Goal: Check status: Check status

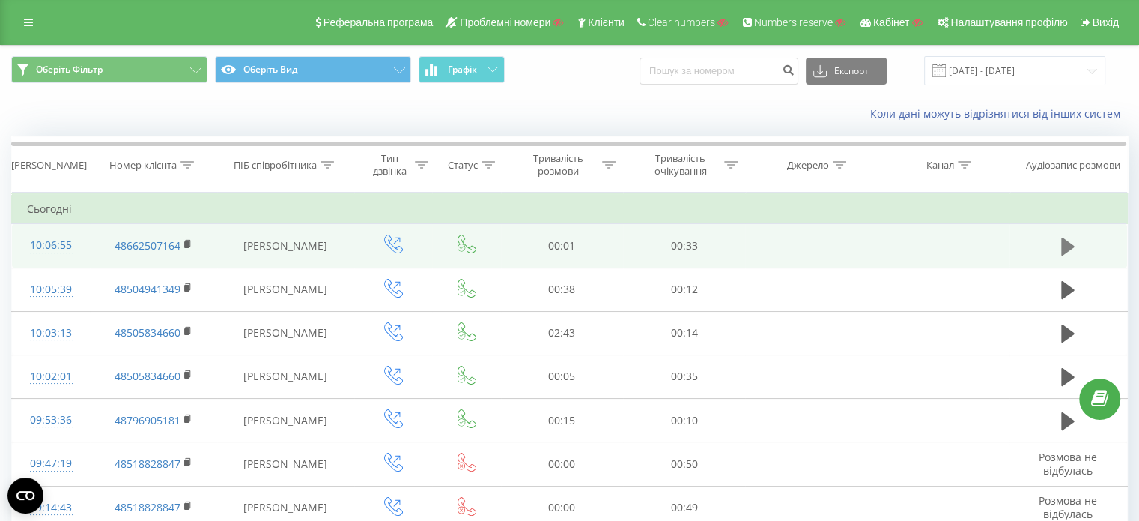
click at [1073, 248] on icon at bounding box center [1068, 246] width 13 height 21
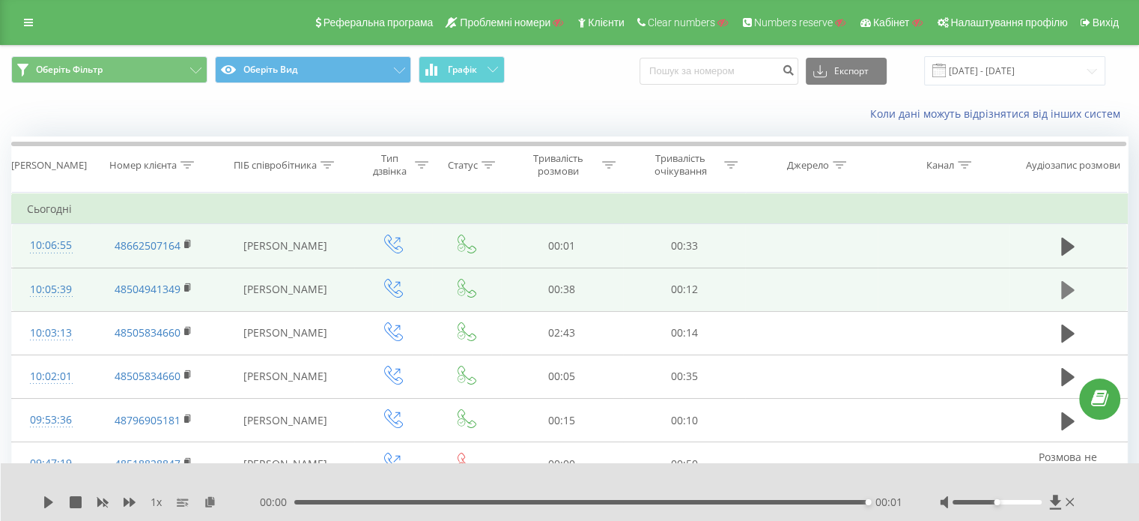
click at [1065, 291] on icon at bounding box center [1068, 290] width 13 height 18
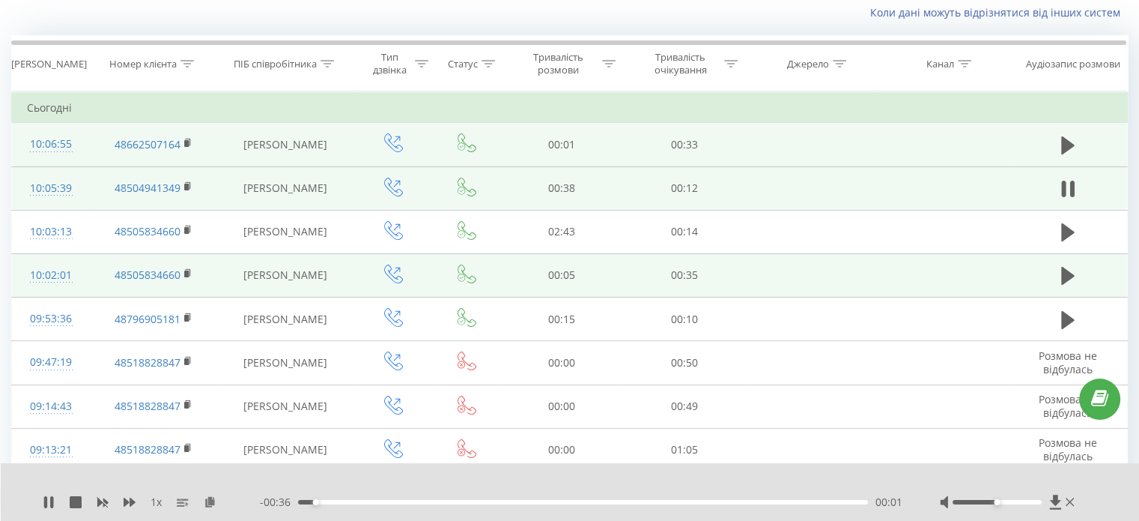
scroll to position [107, 0]
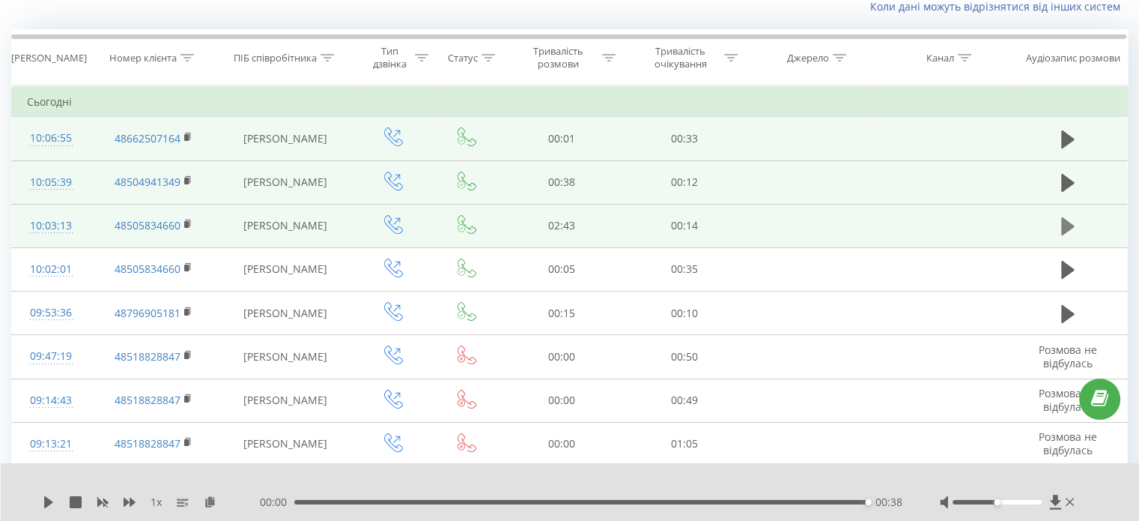
click at [1063, 224] on icon at bounding box center [1068, 226] width 13 height 18
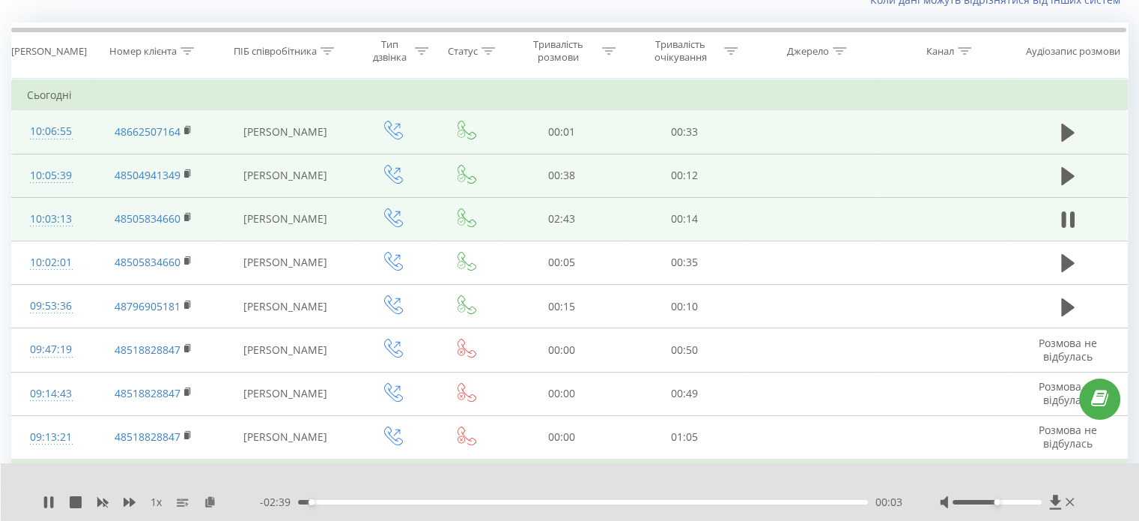
scroll to position [114, 0]
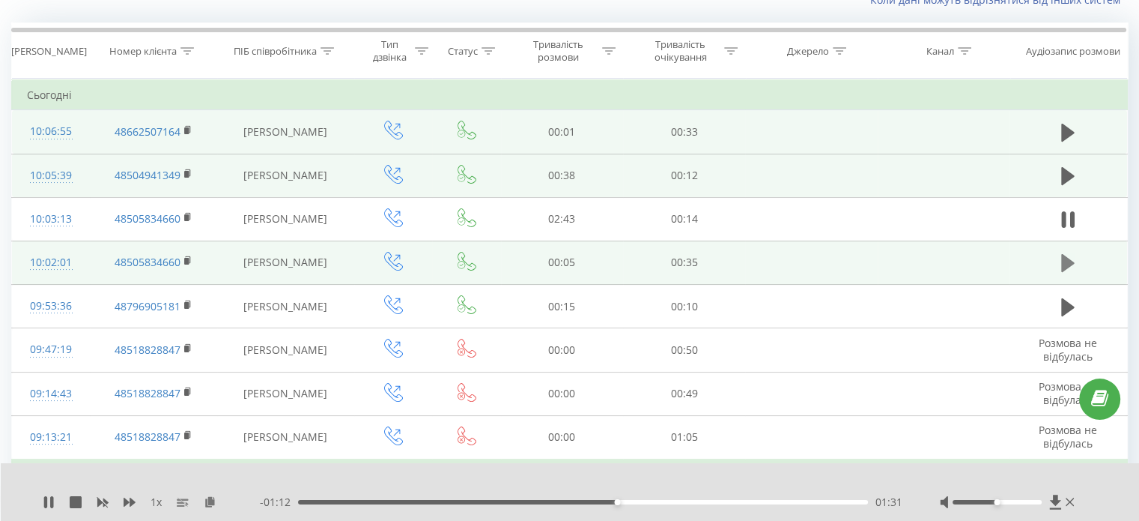
click at [1073, 261] on icon at bounding box center [1068, 263] width 13 height 18
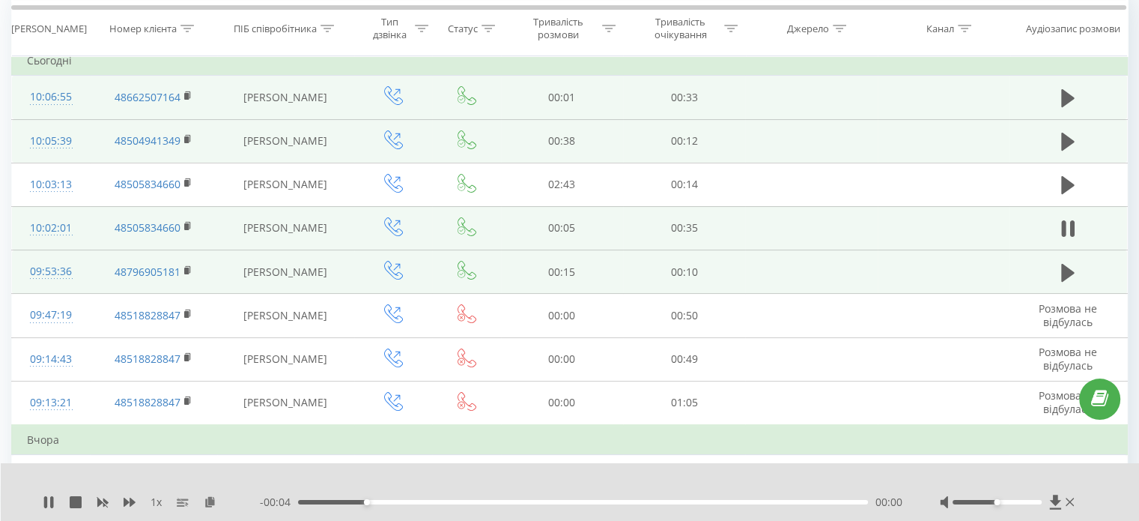
scroll to position [150, 0]
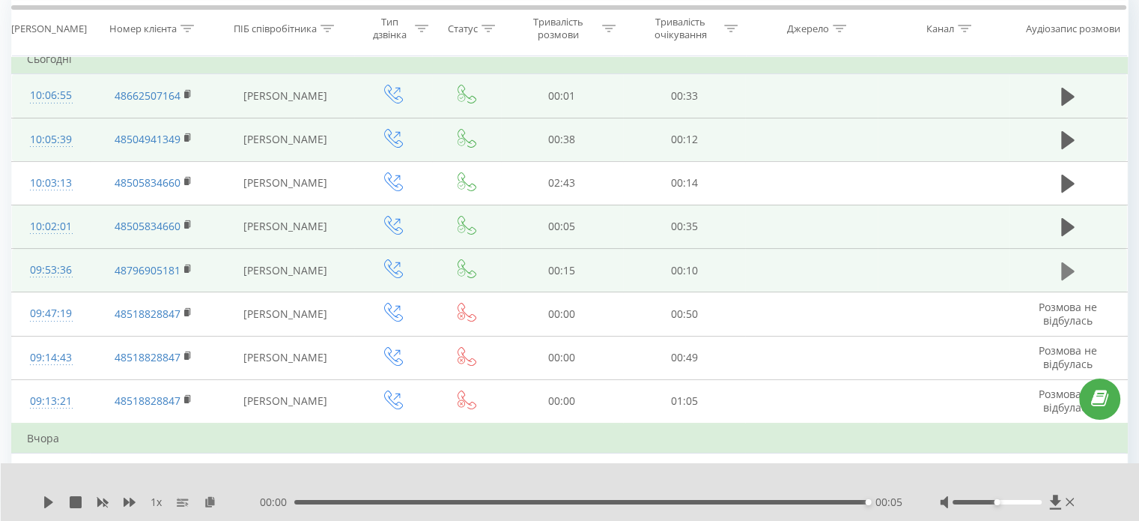
click at [1072, 272] on icon at bounding box center [1068, 271] width 13 height 21
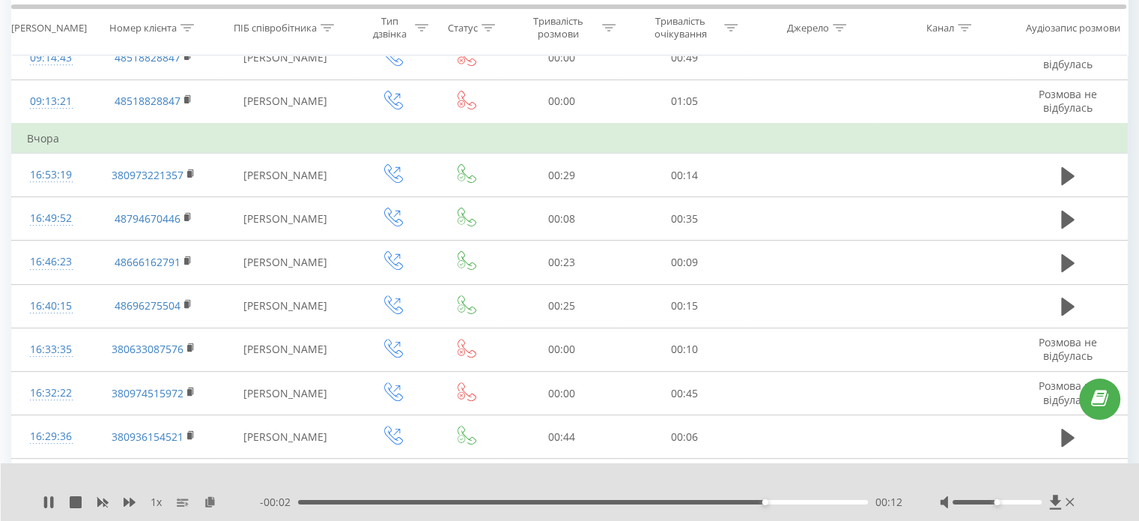
scroll to position [475, 0]
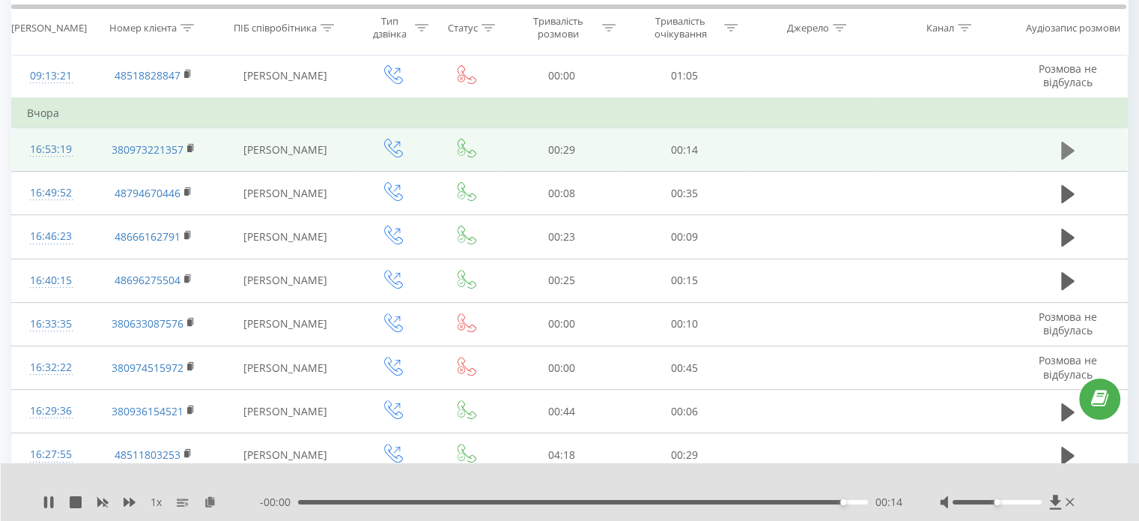
click at [1072, 146] on icon at bounding box center [1068, 150] width 13 height 18
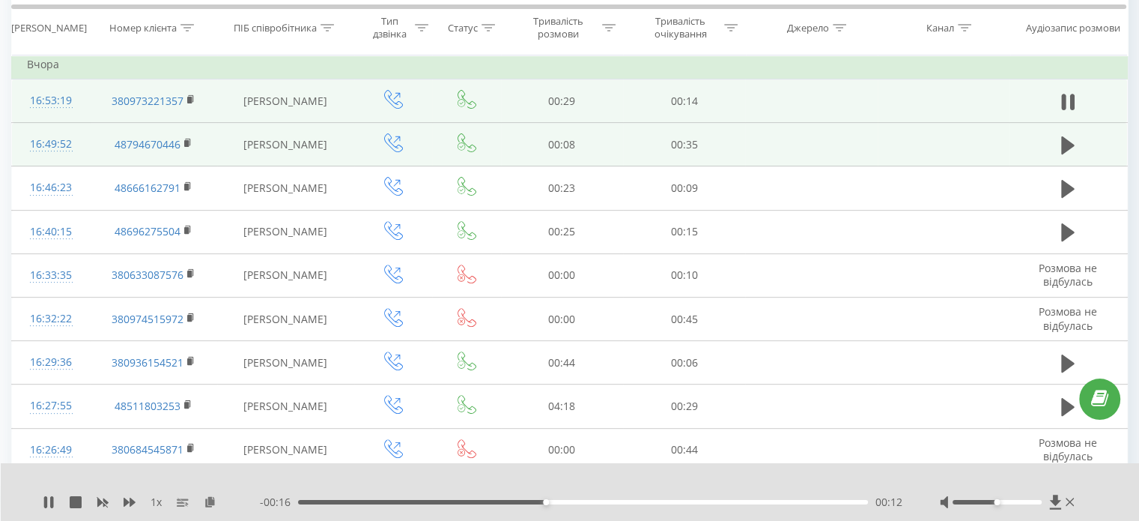
scroll to position [514, 0]
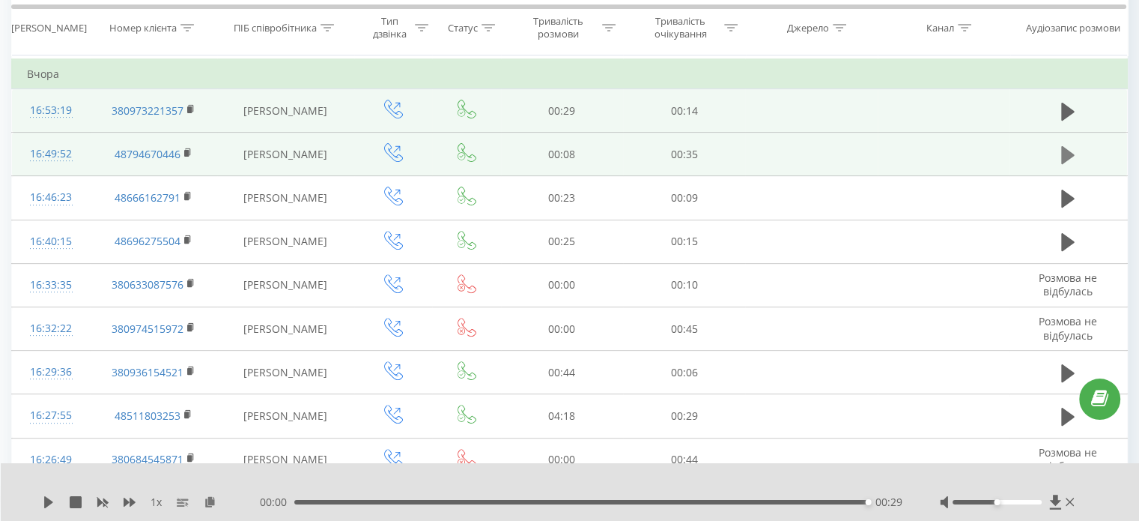
click at [1066, 156] on icon at bounding box center [1068, 155] width 13 height 18
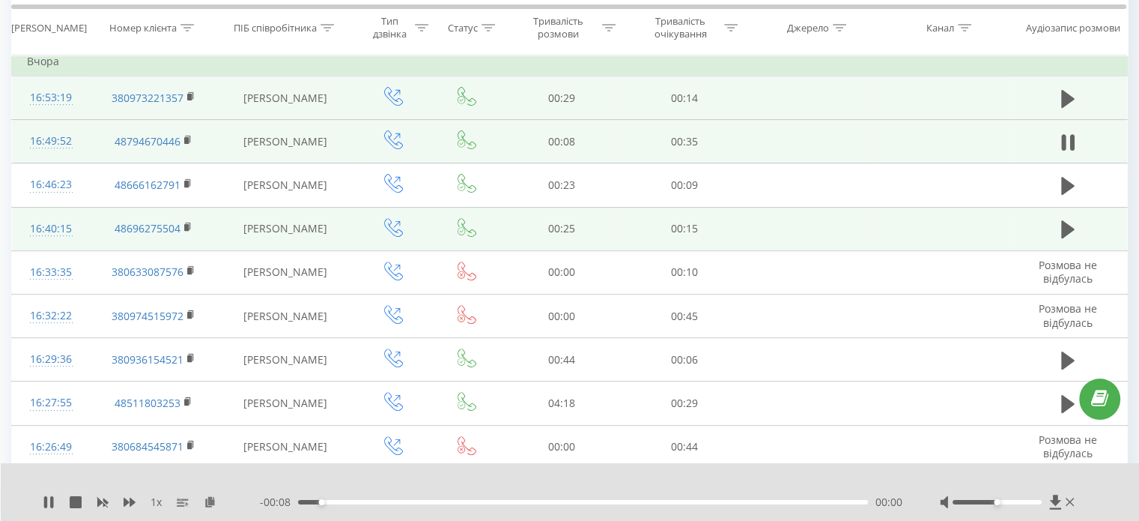
scroll to position [524, 0]
click at [1065, 228] on icon at bounding box center [1068, 231] width 13 height 18
click at [1063, 235] on icon at bounding box center [1064, 231] width 4 height 16
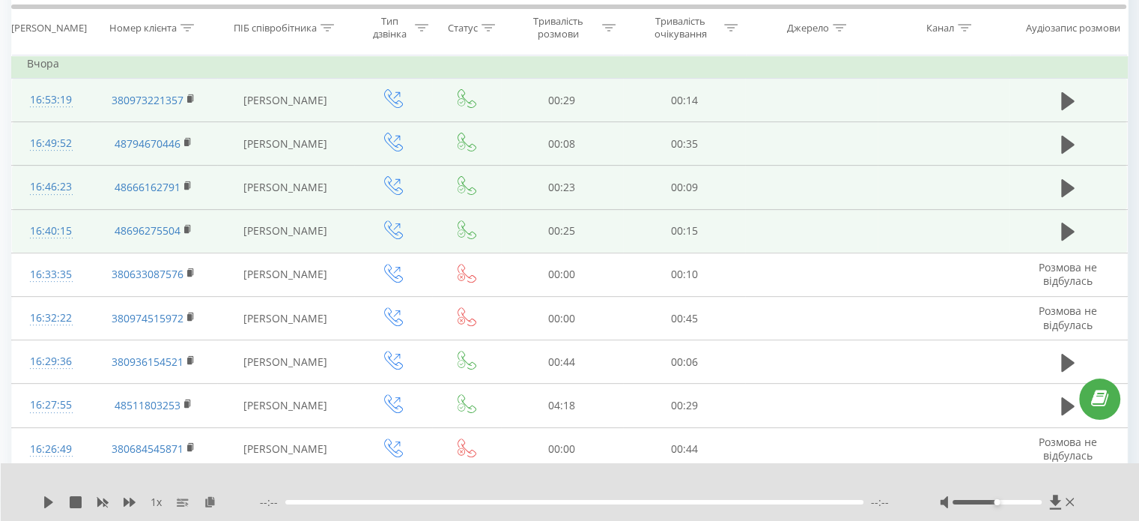
scroll to position [0, 0]
